Goal: Transaction & Acquisition: Purchase product/service

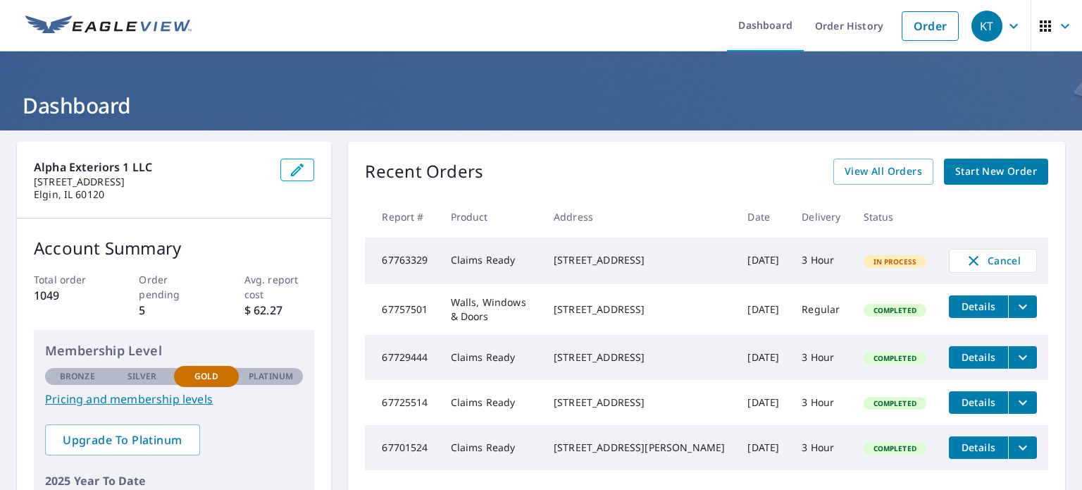
click at [965, 189] on div "Recent Orders View All Orders Start New Order Report # Product Address Date Del…" at bounding box center [706, 356] width 717 height 428
click at [977, 175] on span "Start New Order" at bounding box center [996, 172] width 82 height 18
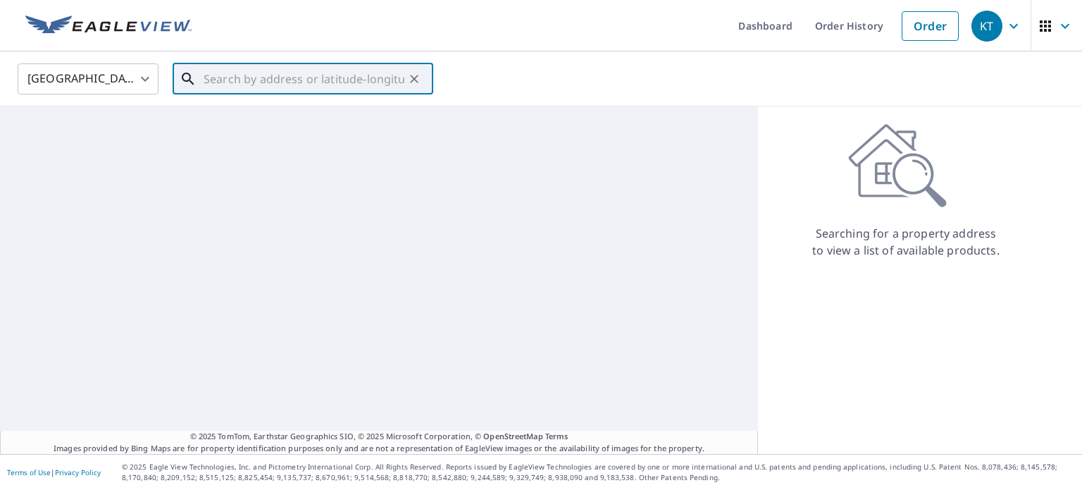
click at [293, 92] on input "text" at bounding box center [304, 78] width 201 height 39
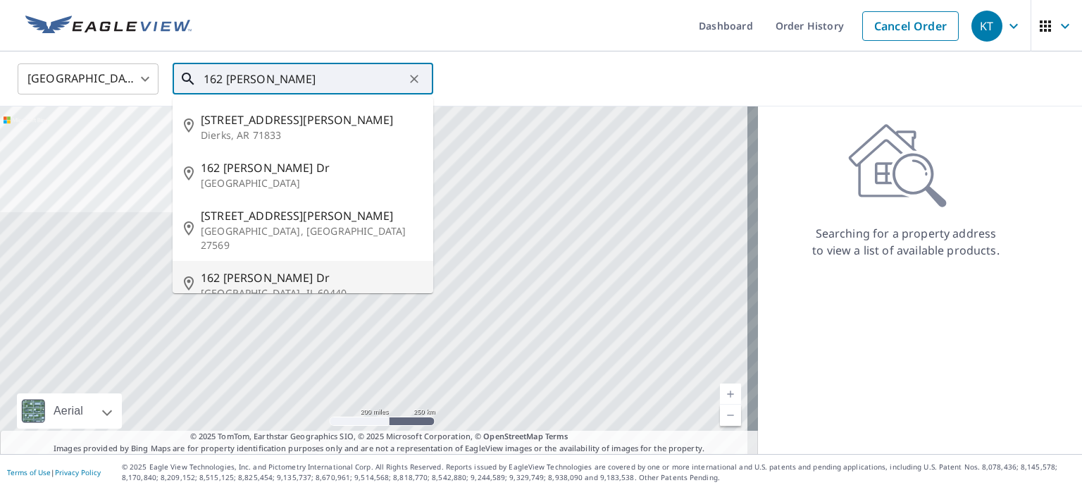
click at [282, 269] on span "162 [PERSON_NAME] Dr" at bounding box center [311, 277] width 221 height 17
type input "[STREET_ADDRESS][PERSON_NAME][PERSON_NAME]"
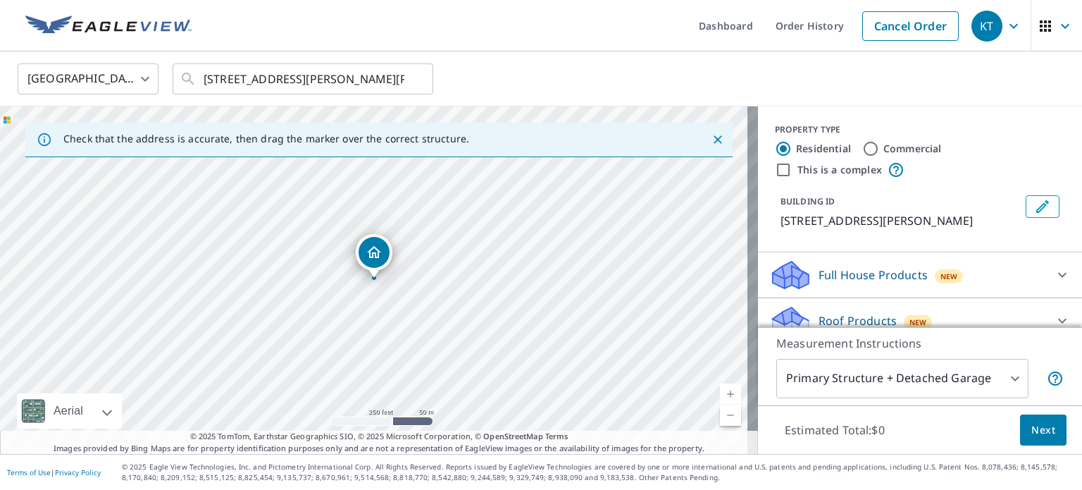
scroll to position [70, 0]
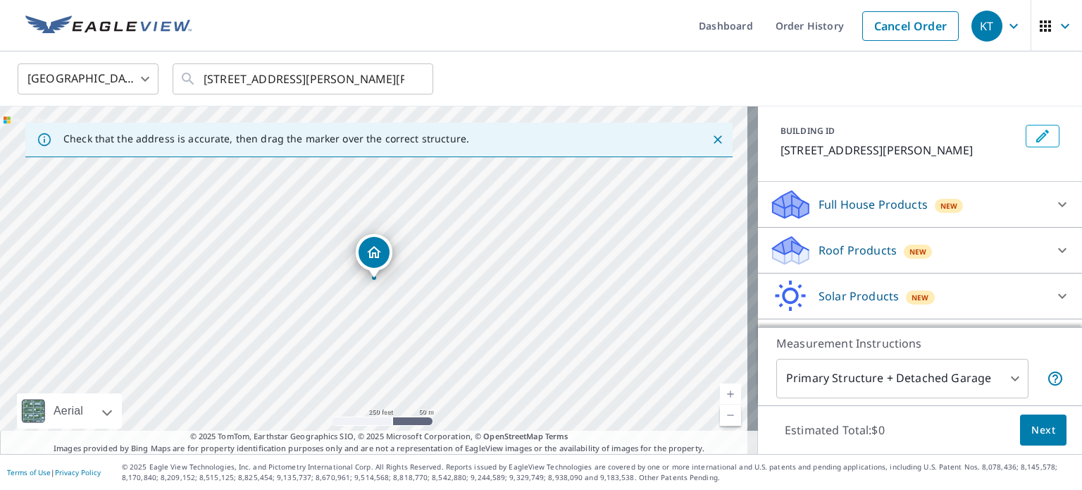
click at [851, 234] on div "Roof Products New" at bounding box center [907, 250] width 276 height 33
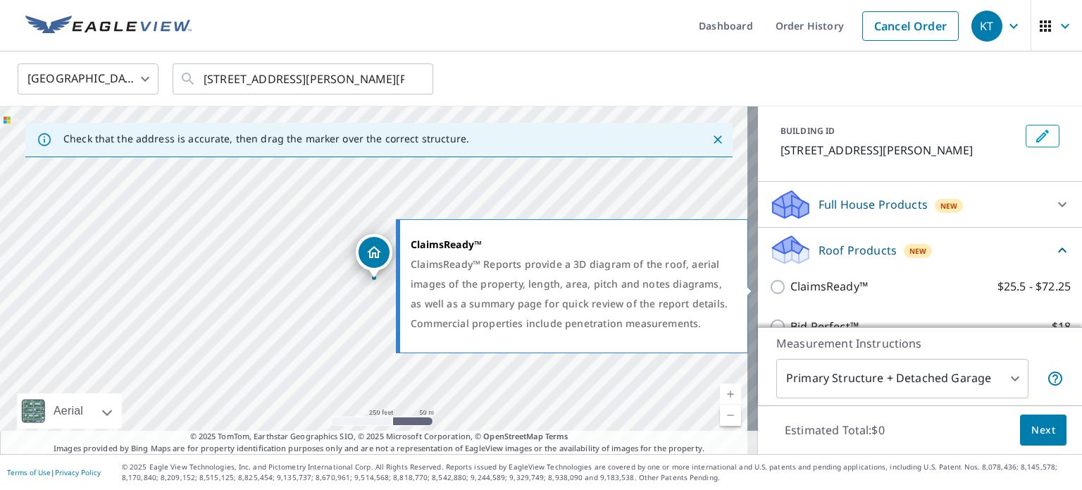
click at [866, 289] on label "ClaimsReady™ $25.5 - $72.25" at bounding box center [930, 287] width 280 height 18
click at [790, 289] on input "ClaimsReady™ $25.5 - $72.25" at bounding box center [779, 286] width 21 height 17
checkbox input "true"
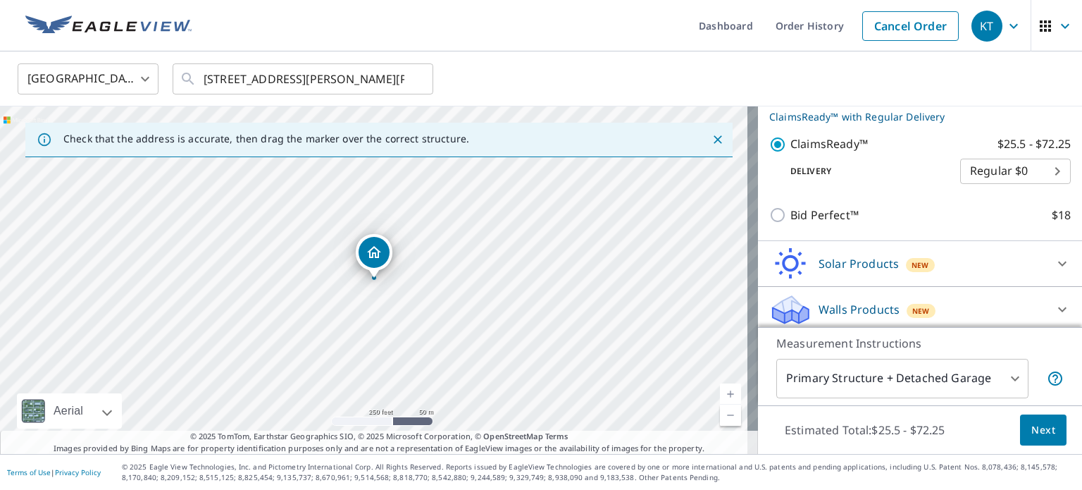
scroll to position [239, 0]
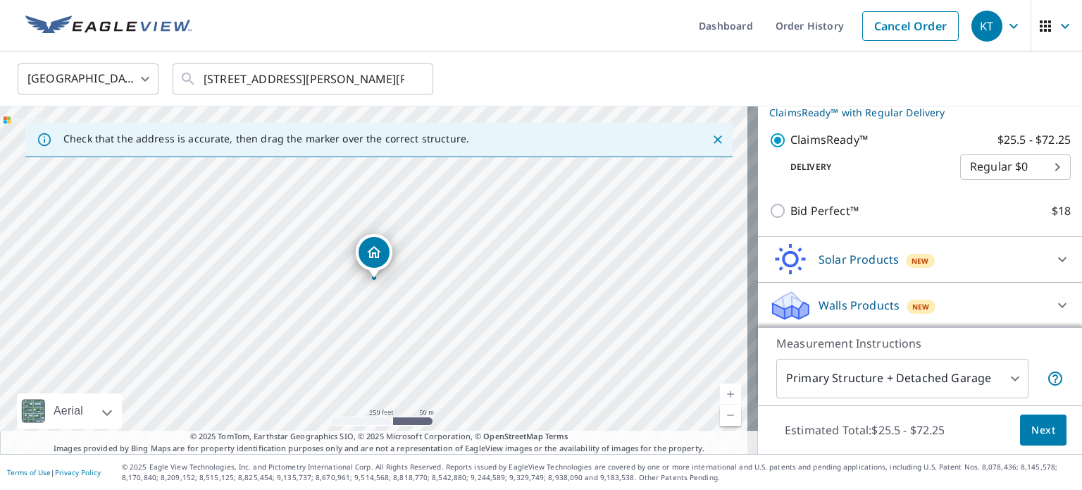
click at [964, 173] on body "KT KT Dashboard Order History Cancel Order KT [GEOGRAPHIC_DATA] [GEOGRAPHIC_DAT…" at bounding box center [541, 245] width 1082 height 490
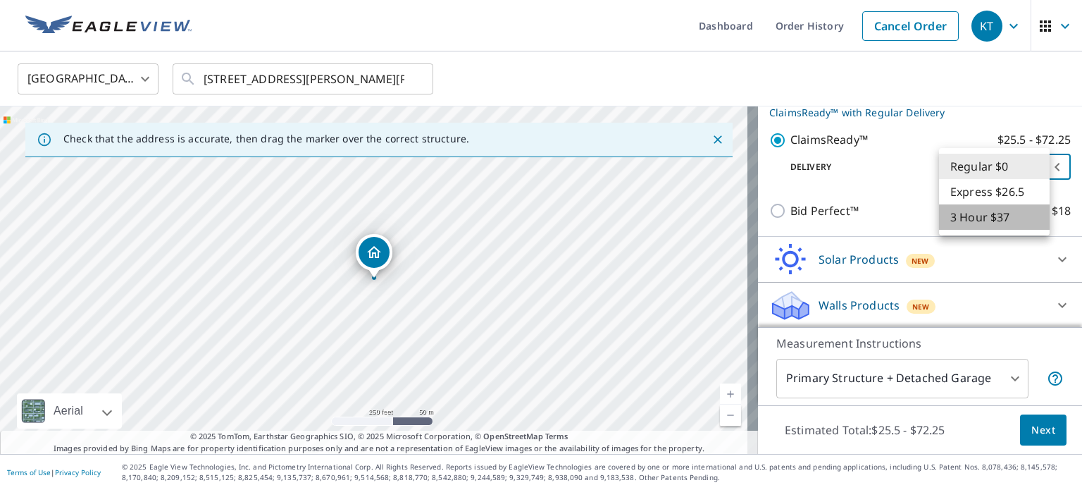
click at [969, 213] on li "3 Hour $37" at bounding box center [994, 216] width 111 height 25
type input "7"
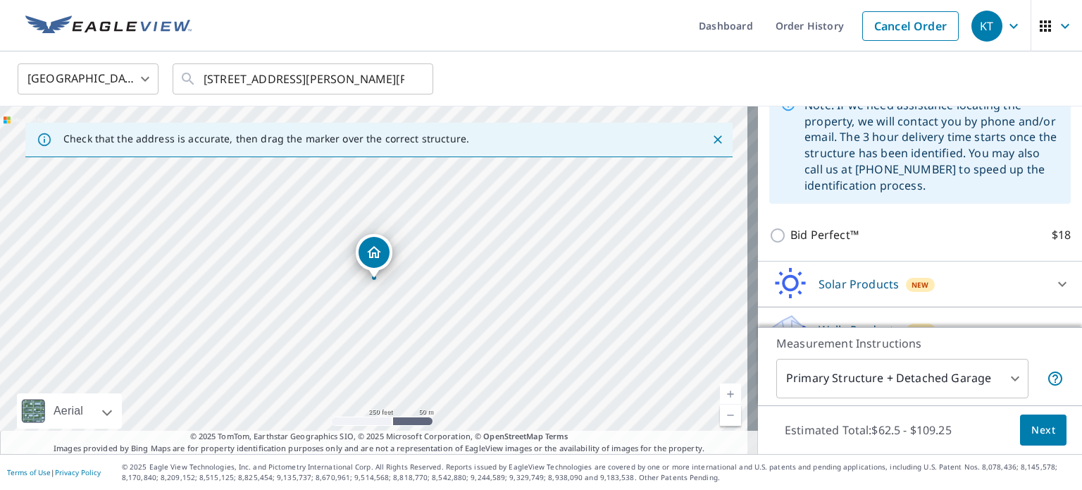
scroll to position [361, 0]
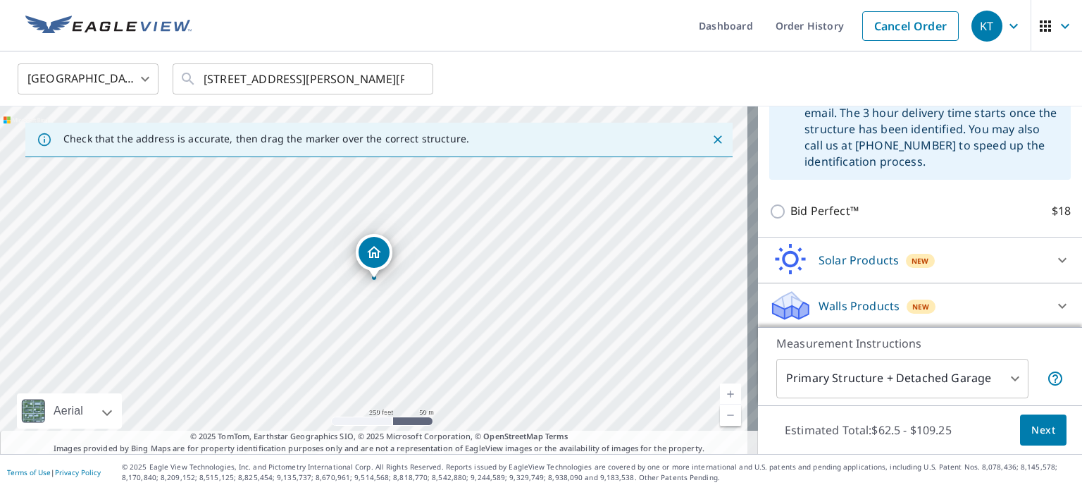
click at [375, 257] on icon "Dropped pin, building 1, Residential property, 162 Grady Dr Bolingbrook, IL 604…" at bounding box center [374, 252] width 14 height 12
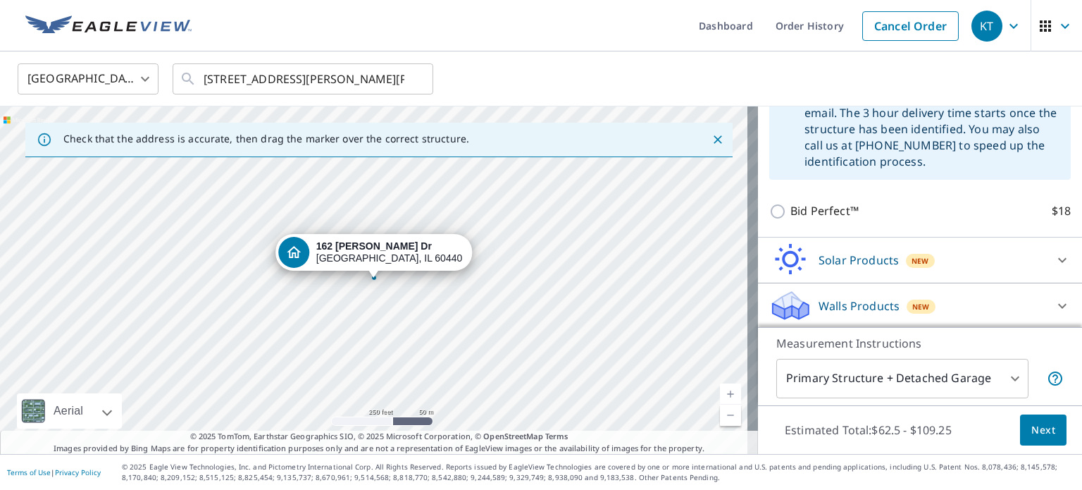
click at [1031, 428] on span "Next" at bounding box center [1043, 430] width 24 height 18
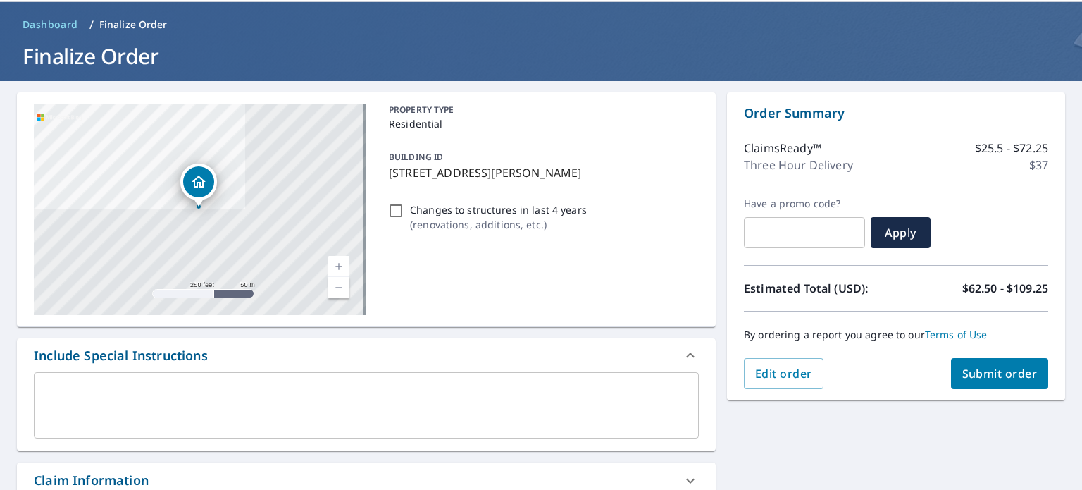
scroll to position [70, 0]
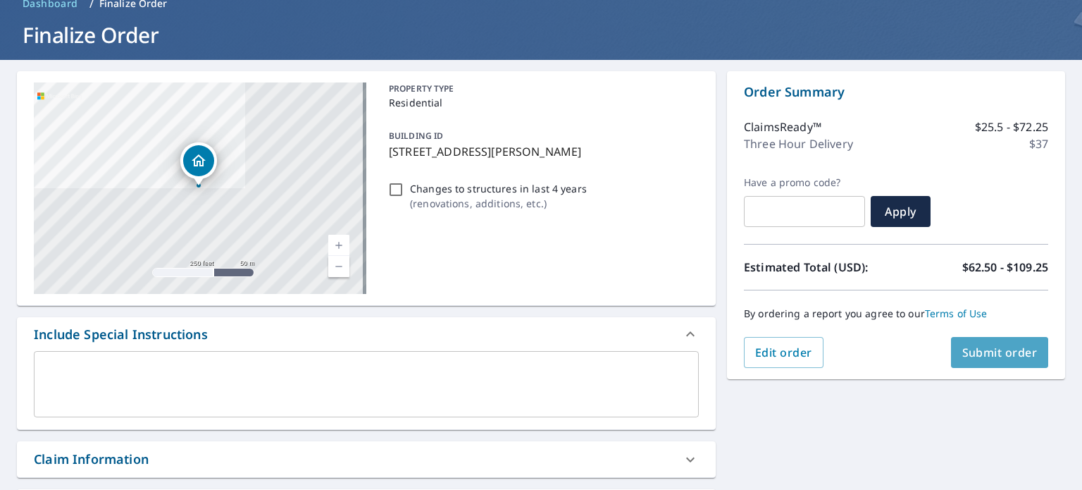
click at [962, 348] on span "Submit order" at bounding box center [999, 351] width 75 height 15
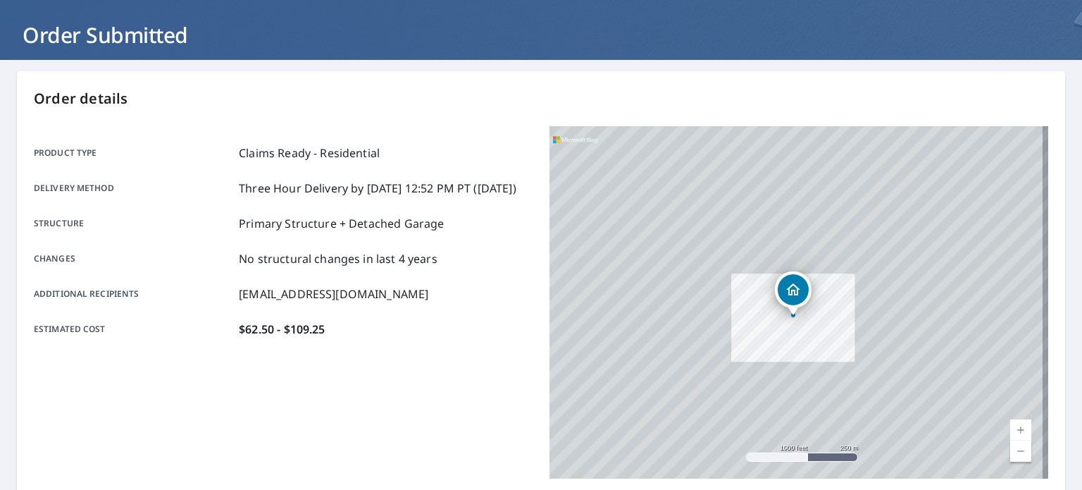
scroll to position [338, 0]
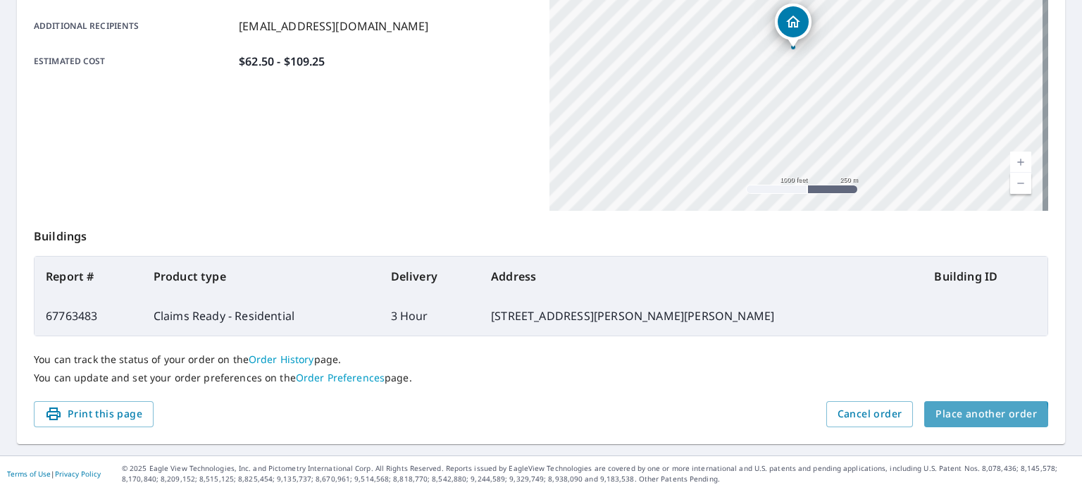
click at [936, 421] on span "Place another order" at bounding box center [986, 414] width 101 height 18
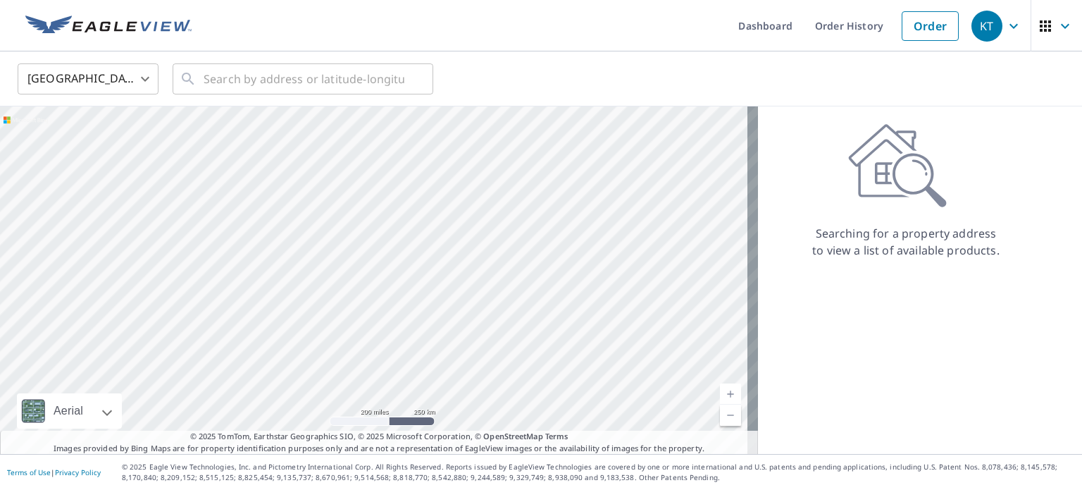
click at [263, 98] on div "United States [GEOGRAPHIC_DATA] ​ ​" at bounding box center [541, 78] width 1082 height 55
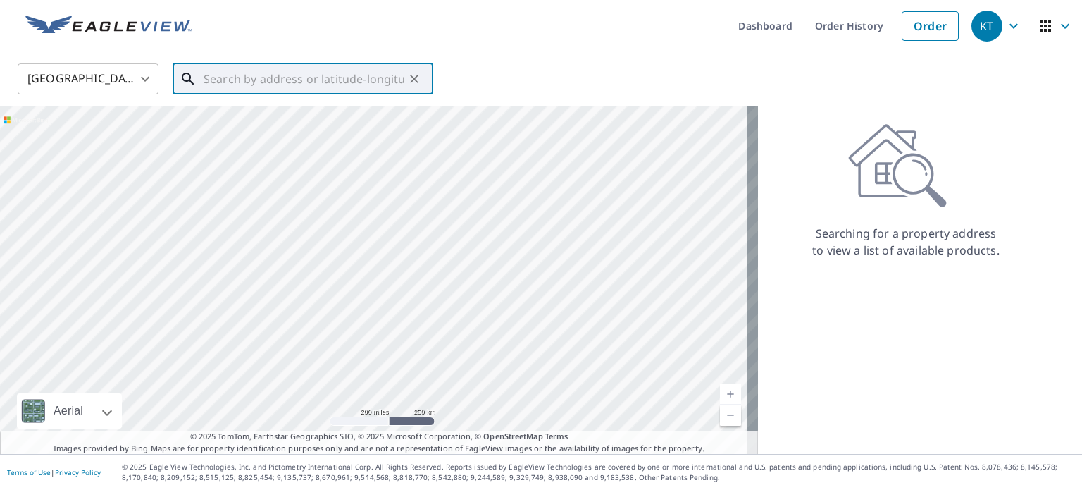
click at [265, 81] on input "text" at bounding box center [304, 78] width 201 height 39
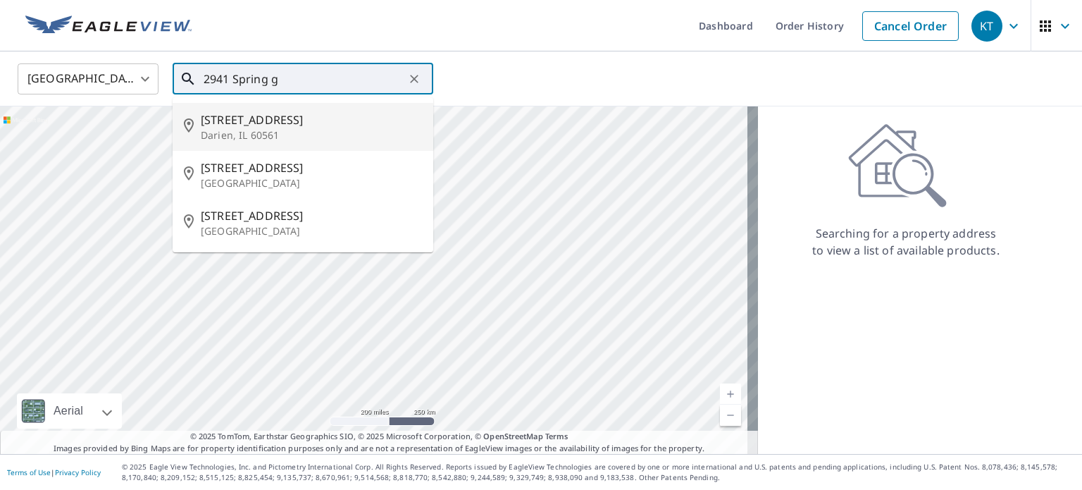
click at [288, 132] on p "Darien, IL 60561" at bounding box center [311, 135] width 221 height 14
type input "[STREET_ADDRESS][PERSON_NAME]"
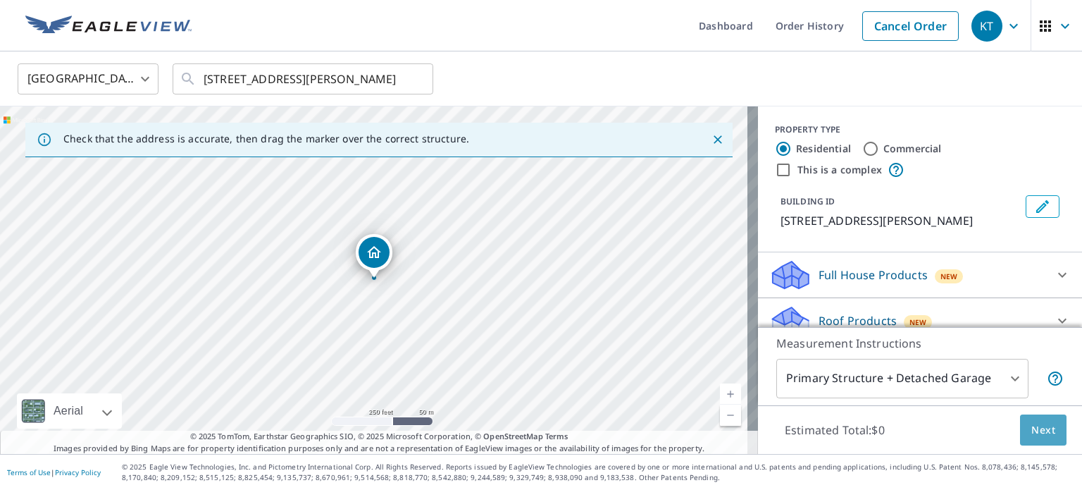
click at [1048, 441] on button "Next" at bounding box center [1043, 430] width 46 height 32
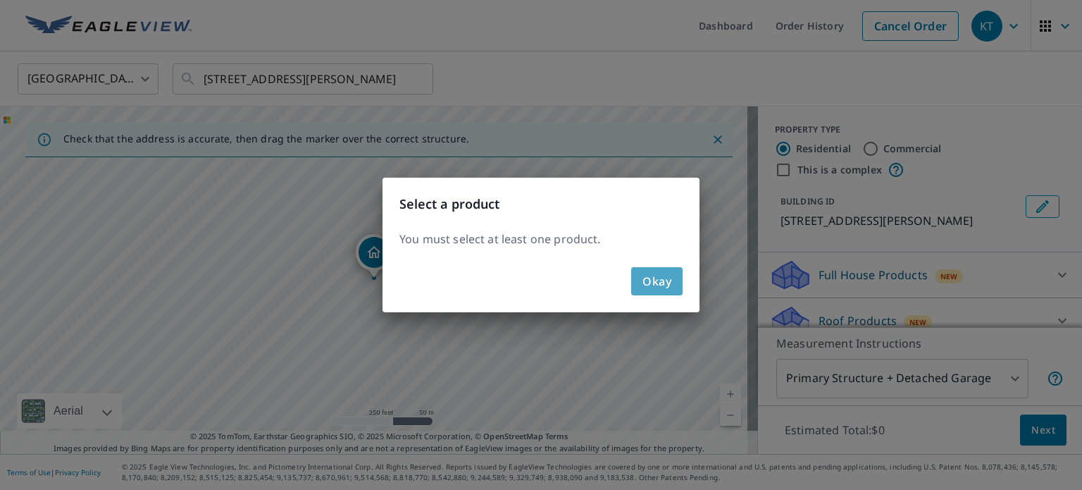
click at [654, 287] on span "Okay" at bounding box center [656, 281] width 29 height 20
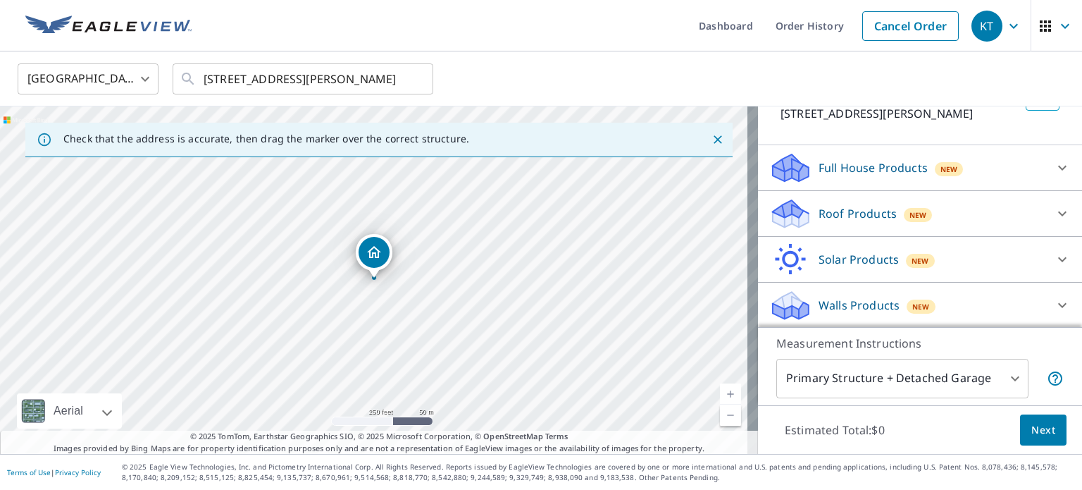
click at [855, 225] on div "Roof Products New" at bounding box center [907, 213] width 276 height 33
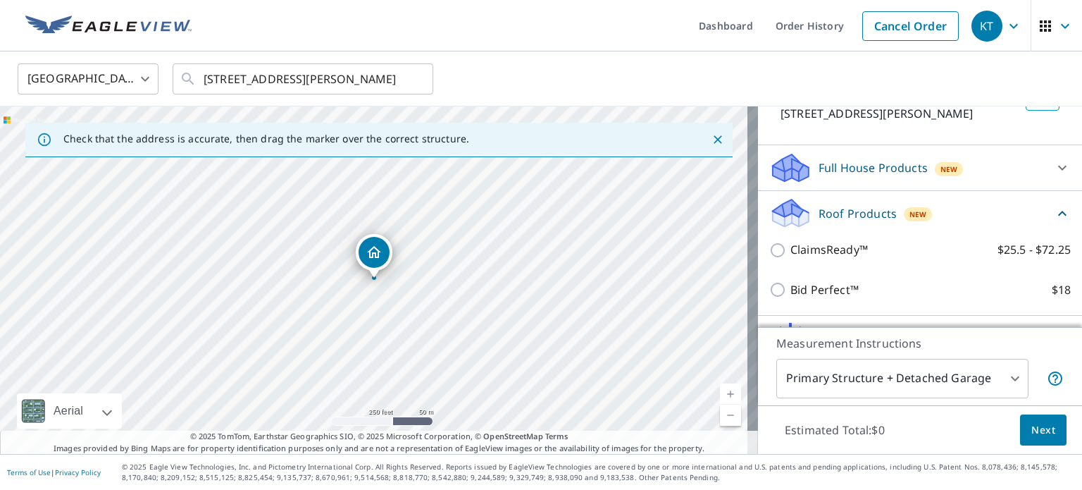
scroll to position [107, 0]
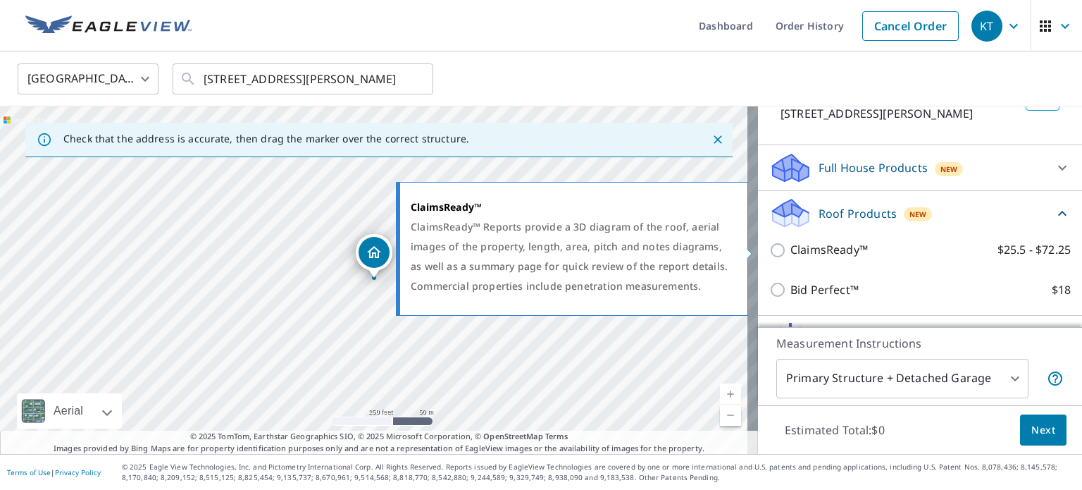
click at [840, 256] on p "ClaimsReady™" at bounding box center [828, 250] width 77 height 18
click at [790, 256] on input "ClaimsReady™ $25.5 - $72.25" at bounding box center [779, 250] width 21 height 17
checkbox input "true"
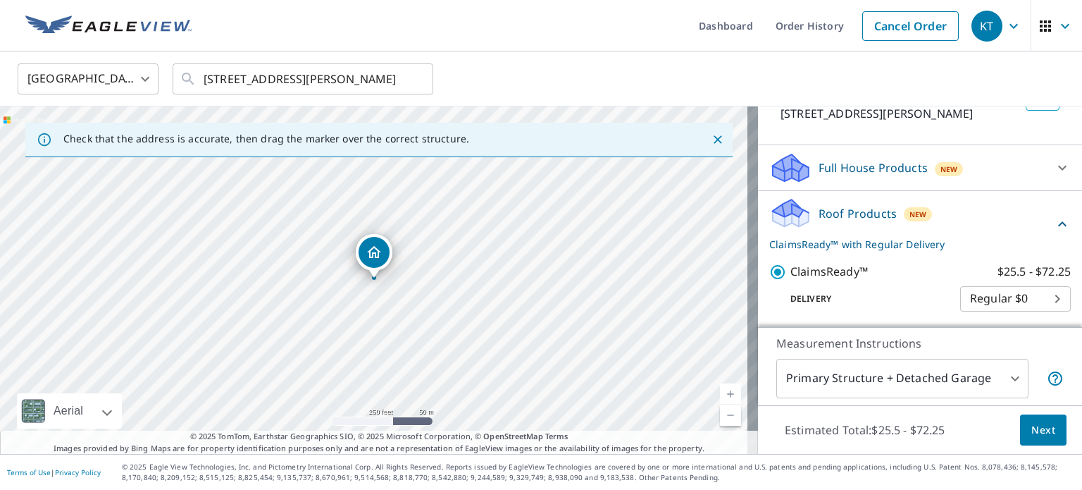
click at [1012, 298] on body "KT KT Dashboard Order History Cancel Order KT [GEOGRAPHIC_DATA] US ​ [STREET_AD…" at bounding box center [541, 245] width 1082 height 490
click at [989, 346] on li "3 Hour $37" at bounding box center [994, 347] width 111 height 25
type input "7"
click at [1031, 432] on span "Next" at bounding box center [1043, 430] width 24 height 18
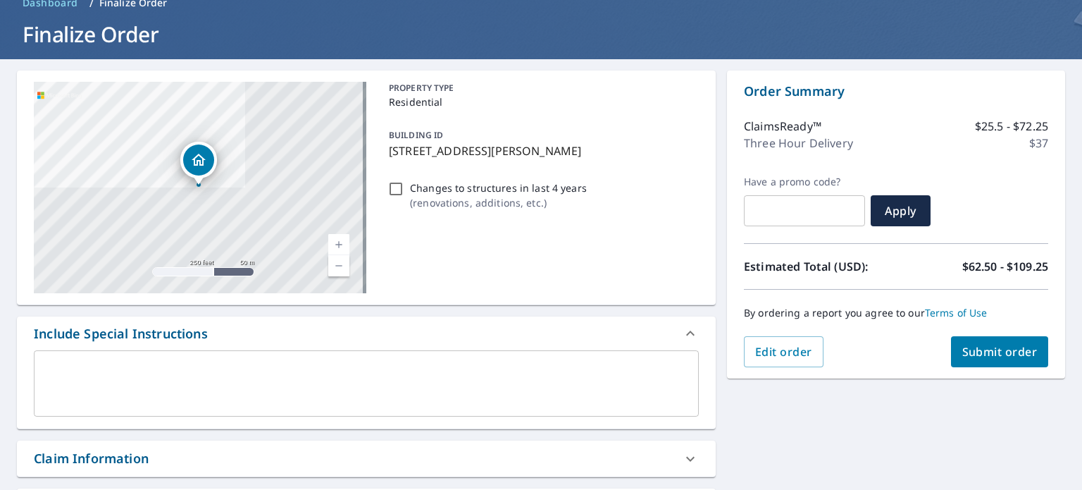
scroll to position [70, 0]
click at [991, 340] on button "Submit order" at bounding box center [1000, 352] width 98 height 31
